Goal: Obtain resource: Obtain resource

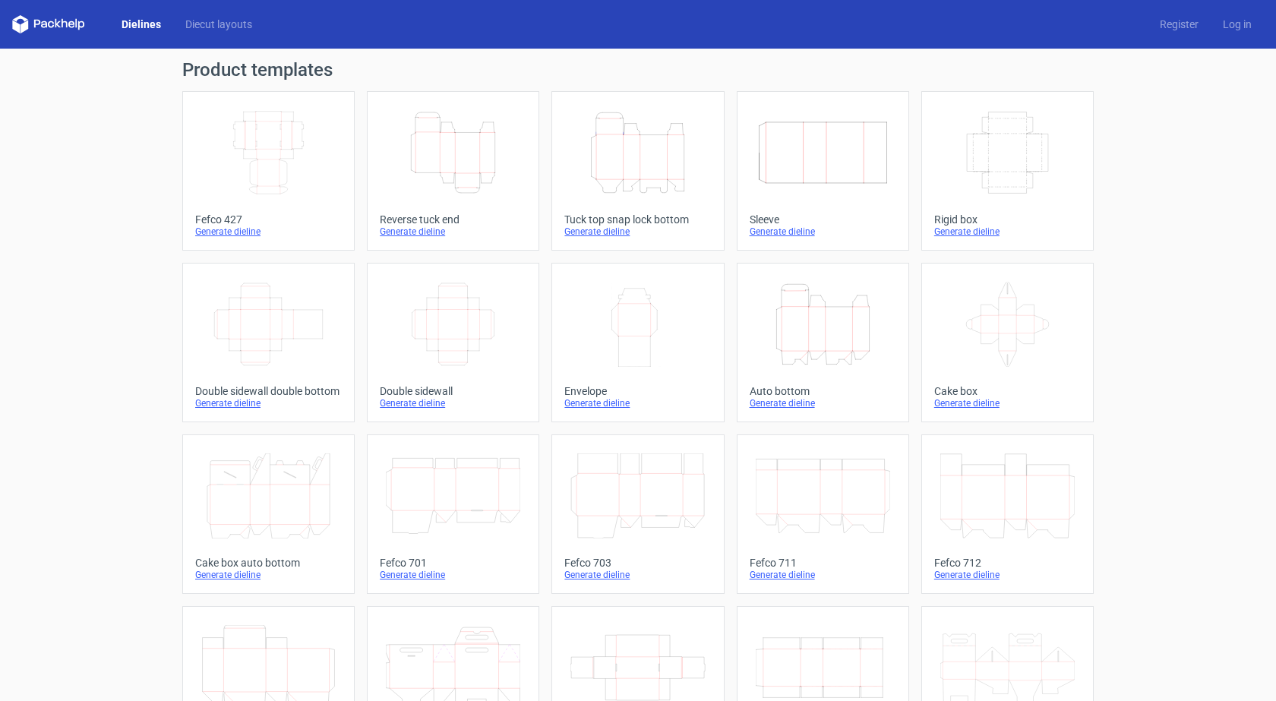
click at [617, 213] on div "Tuck top snap lock bottom" at bounding box center [637, 219] width 147 height 12
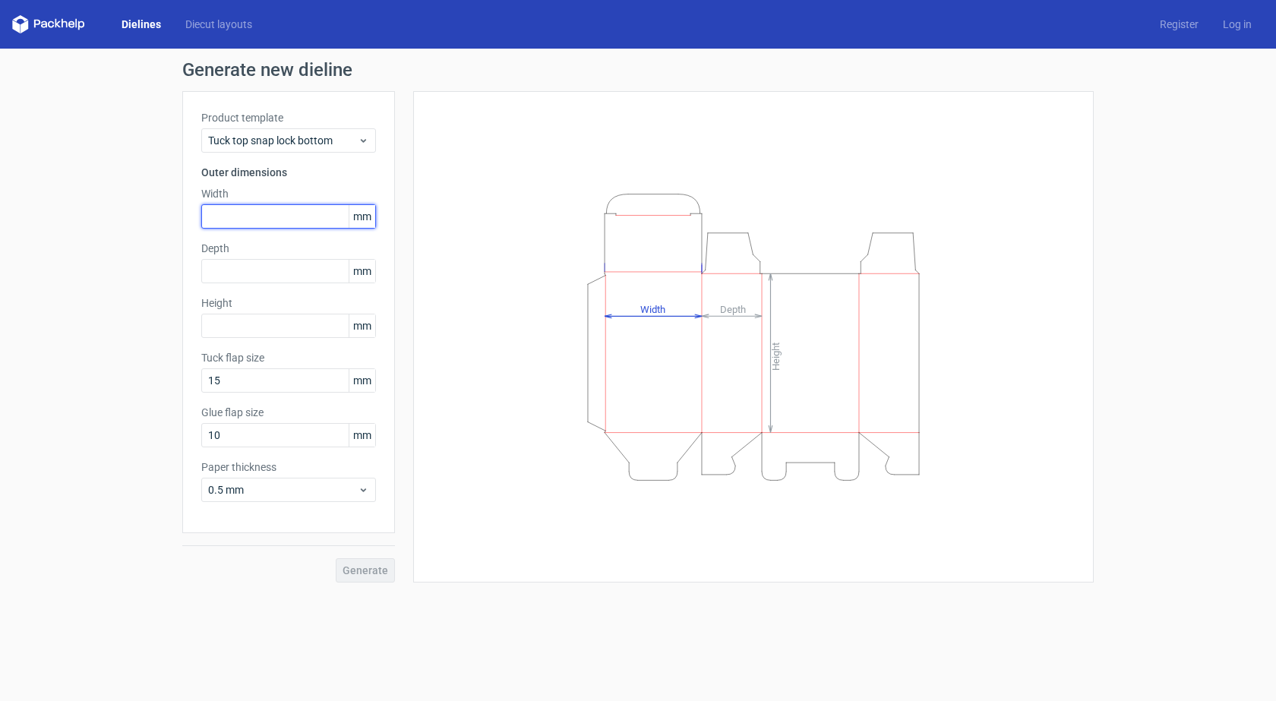
click at [276, 219] on input "text" at bounding box center [288, 216] width 175 height 24
paste input "165"
type input "165"
click at [267, 276] on input "text" at bounding box center [288, 271] width 175 height 24
click at [248, 335] on input "text" at bounding box center [288, 326] width 175 height 24
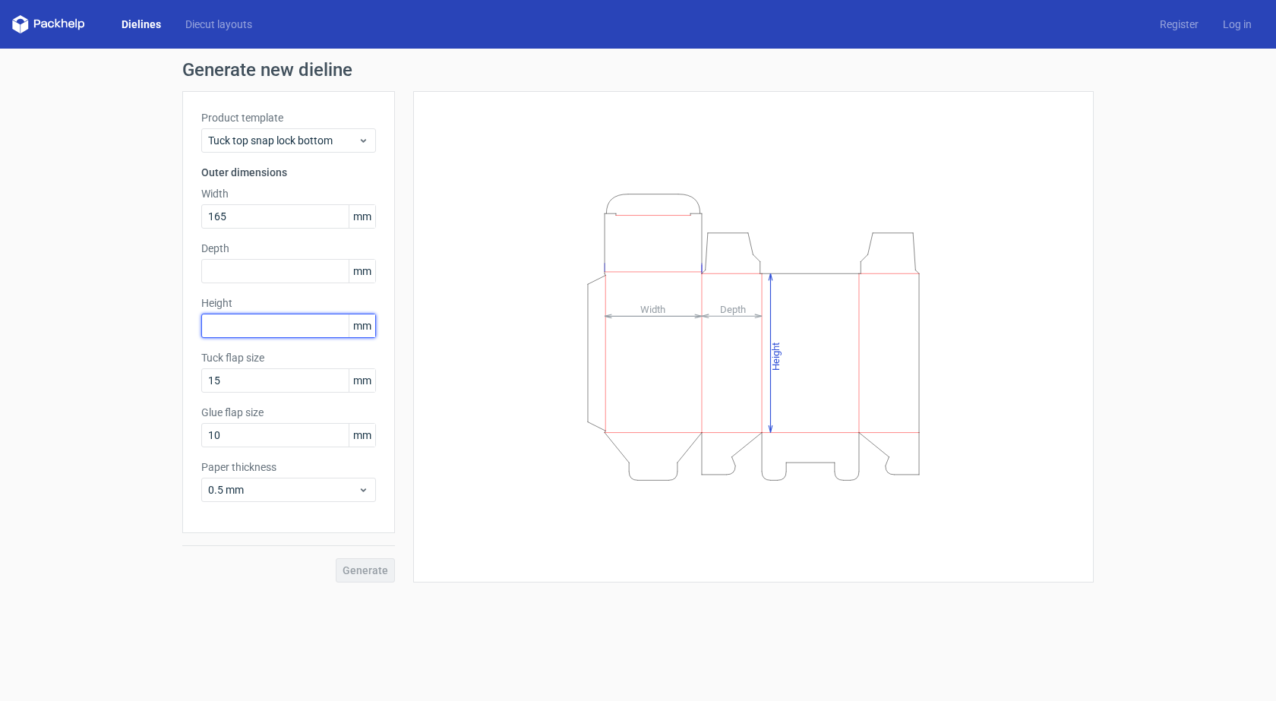
paste input "50"
type input "50"
click at [262, 270] on input "text" at bounding box center [288, 271] width 175 height 24
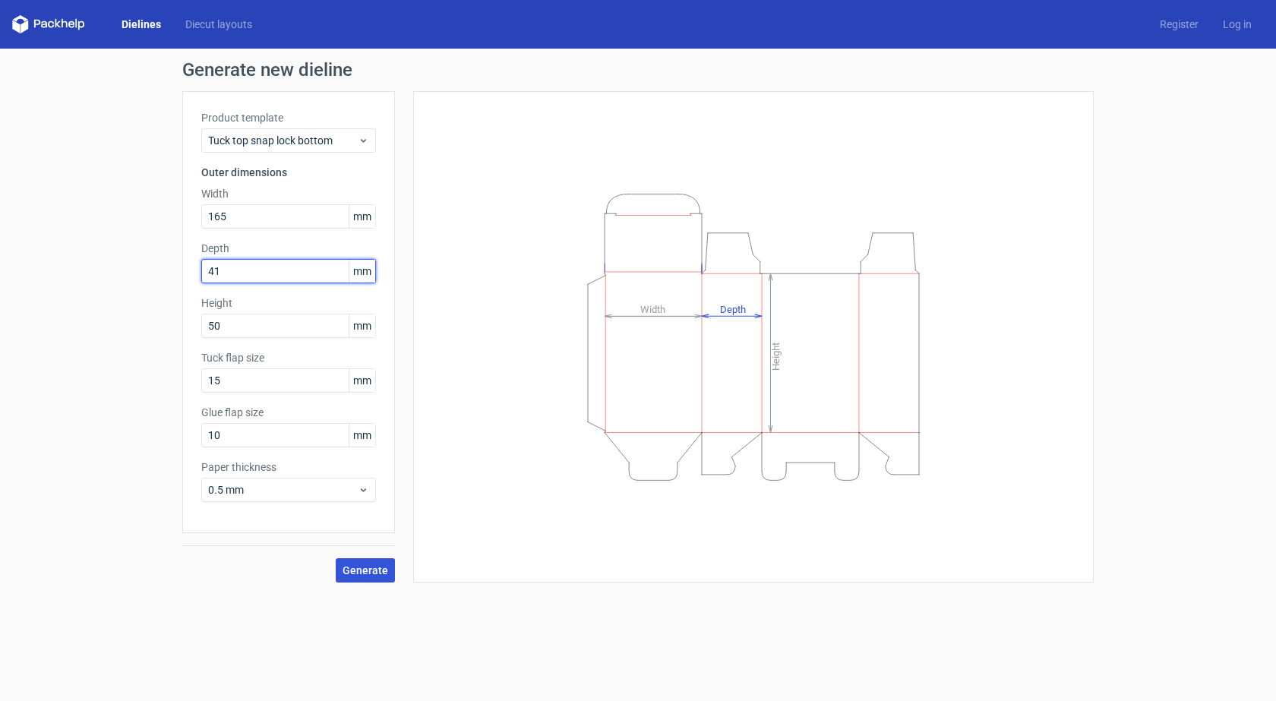
type input "41"
click at [363, 568] on span "Generate" at bounding box center [365, 570] width 46 height 11
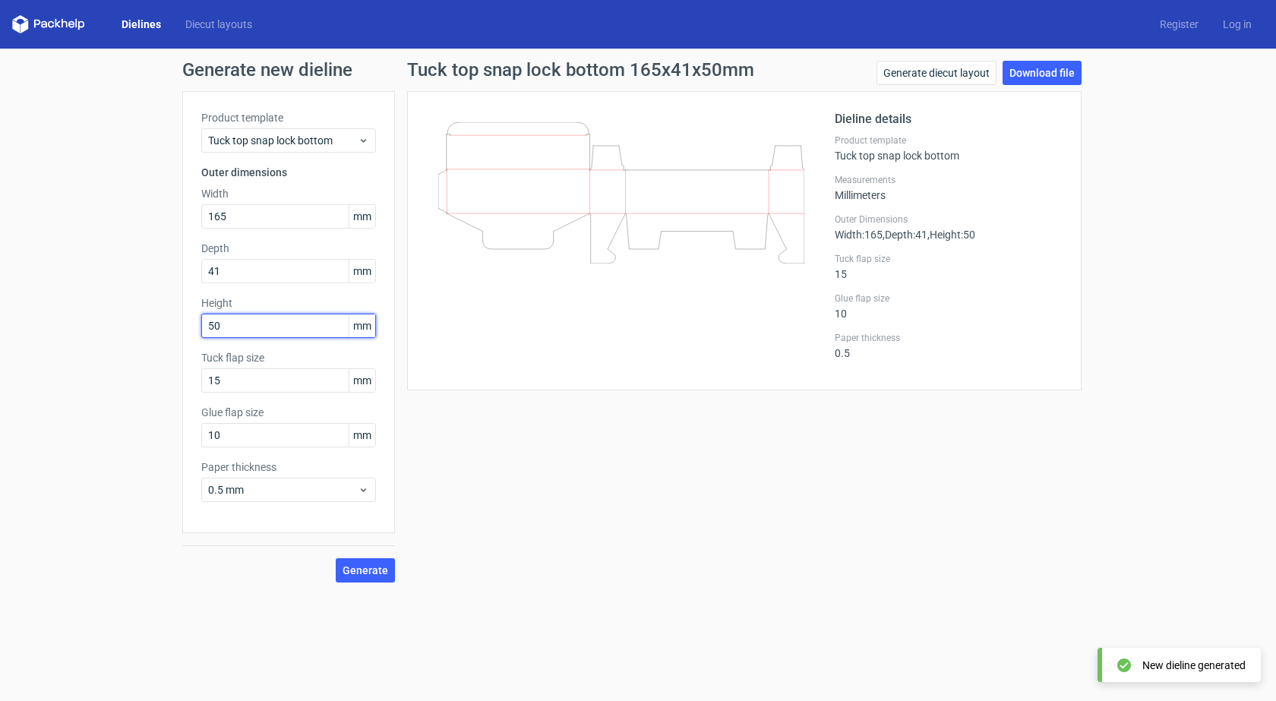
drag, startPoint x: 235, startPoint y: 327, endPoint x: 172, endPoint y: 331, distance: 63.1
click at [172, 331] on div "Generate new dieline Product template Tuck top snap lock bottom Outer dimension…" at bounding box center [638, 322] width 1276 height 546
type input "165"
drag, startPoint x: 239, startPoint y: 215, endPoint x: 159, endPoint y: 211, distance: 80.6
click at [159, 211] on div "Generate new dieline Product template Tuck top snap lock bottom Outer dimension…" at bounding box center [638, 322] width 1276 height 546
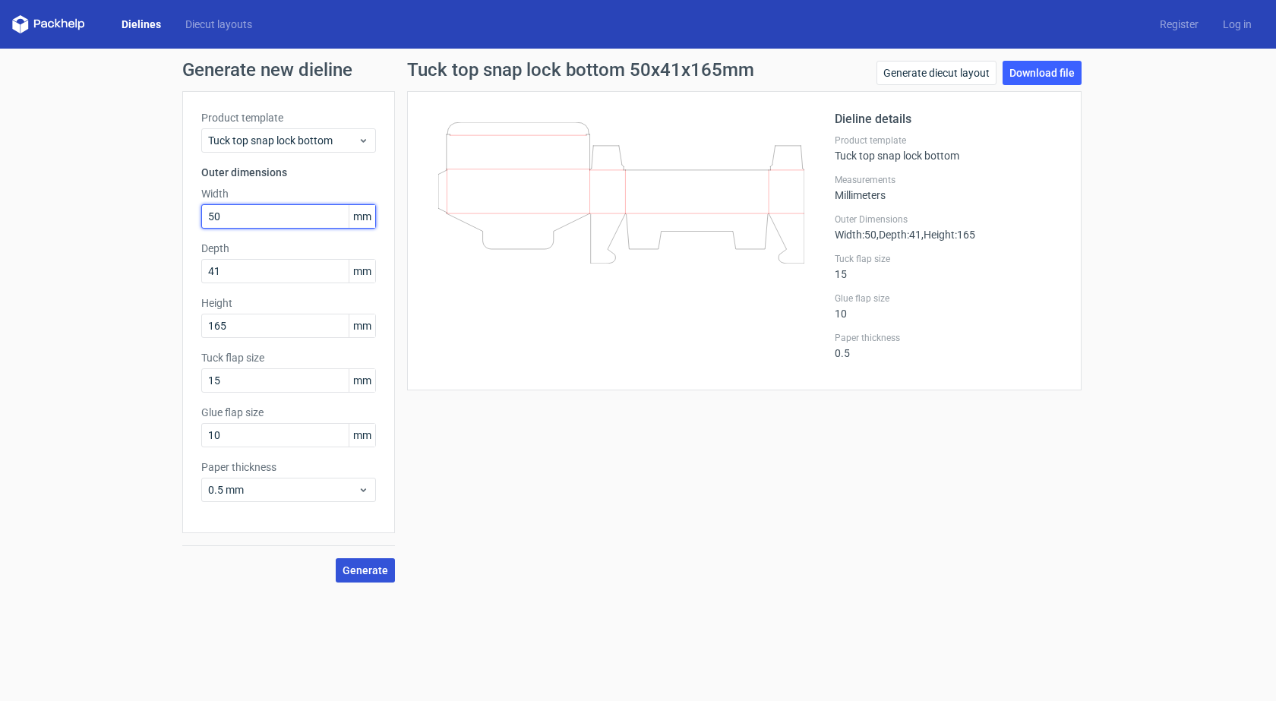
type input "50"
click at [360, 574] on span "Generate" at bounding box center [365, 570] width 46 height 11
click at [1043, 79] on link "Download file" at bounding box center [1041, 73] width 79 height 24
